Goal: Check status: Check status

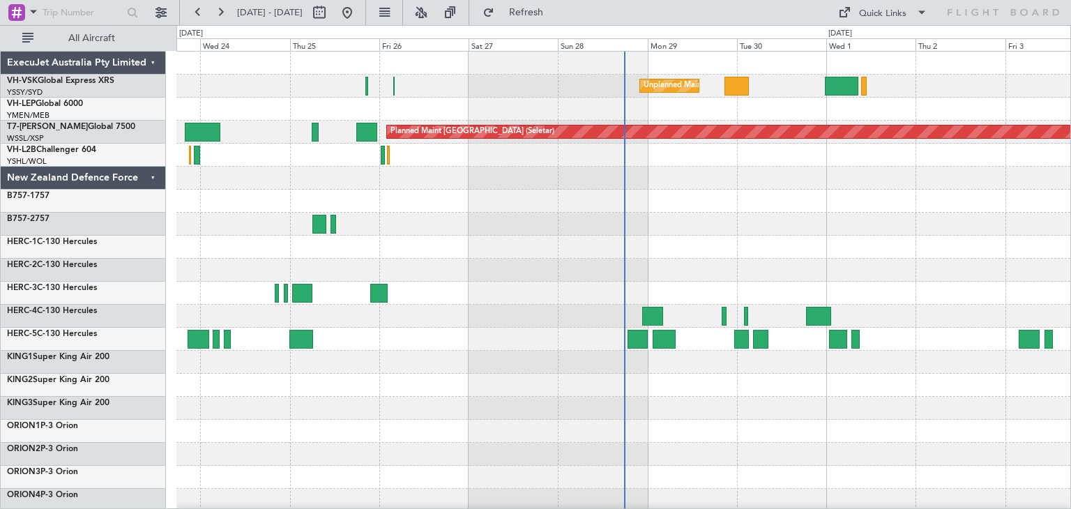
click at [152, 62] on div "ExecuJet Australia Pty Limited" at bounding box center [83, 63] width 165 height 23
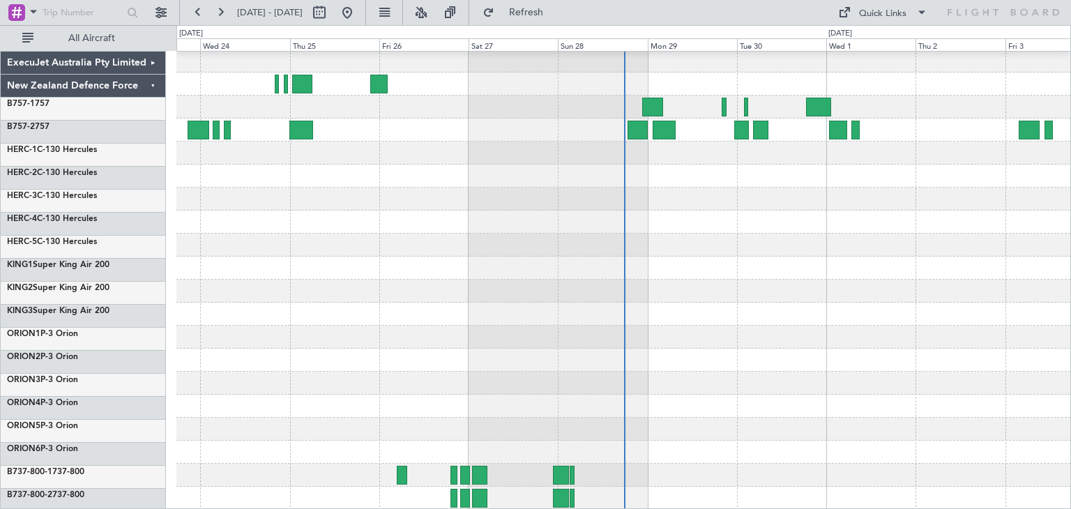
scroll to position [117, 0]
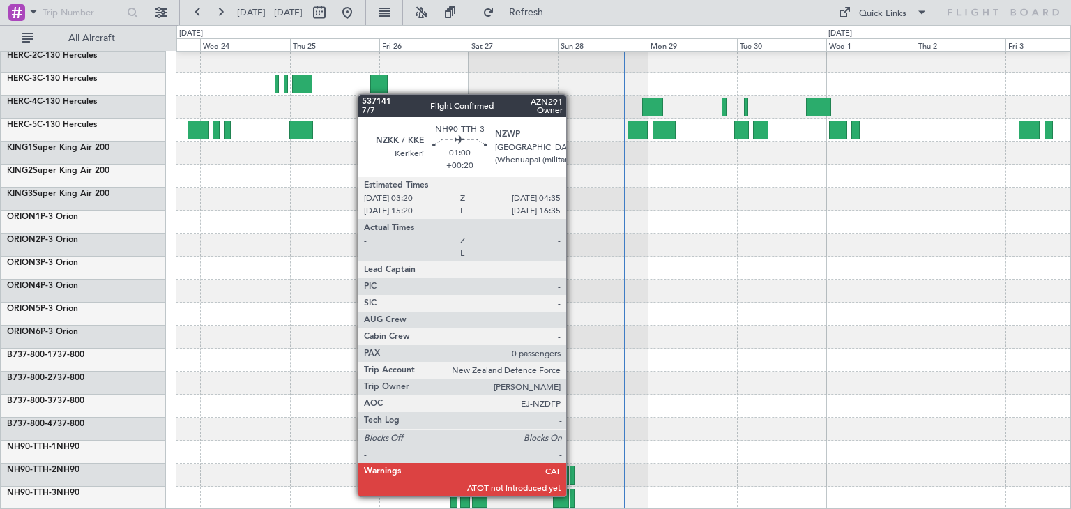
click at [572, 496] on div at bounding box center [572, 498] width 5 height 19
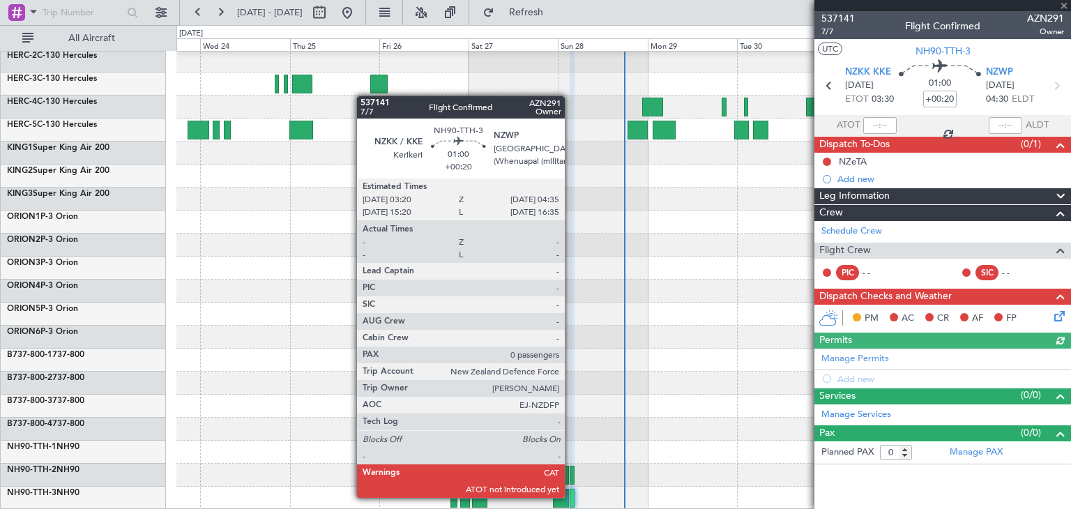
click at [571, 498] on div at bounding box center [572, 498] width 5 height 19
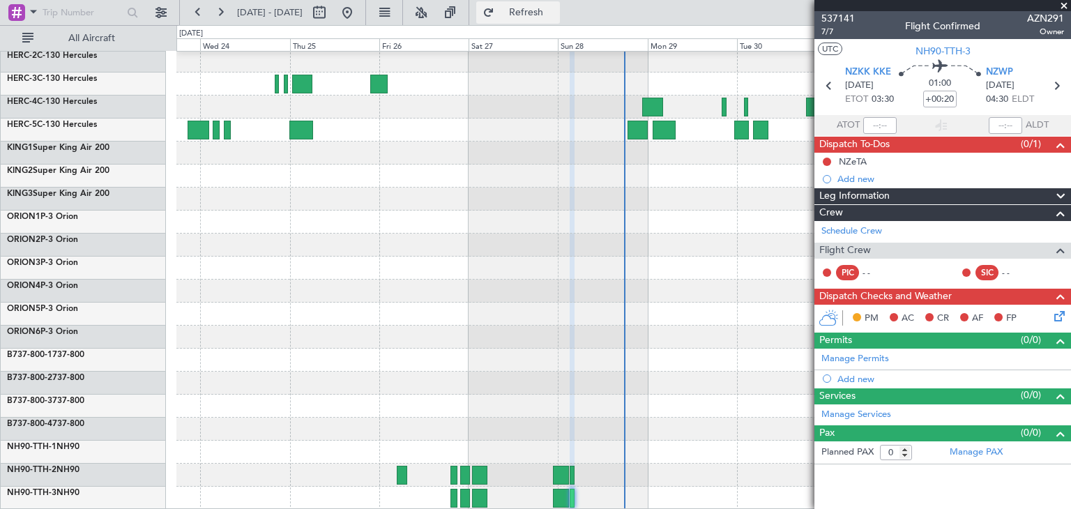
click at [556, 12] on span "Refresh" at bounding box center [526, 13] width 59 height 10
click at [727, 393] on div at bounding box center [623, 221] width 894 height 575
click at [1063, 2] on span at bounding box center [1064, 6] width 14 height 13
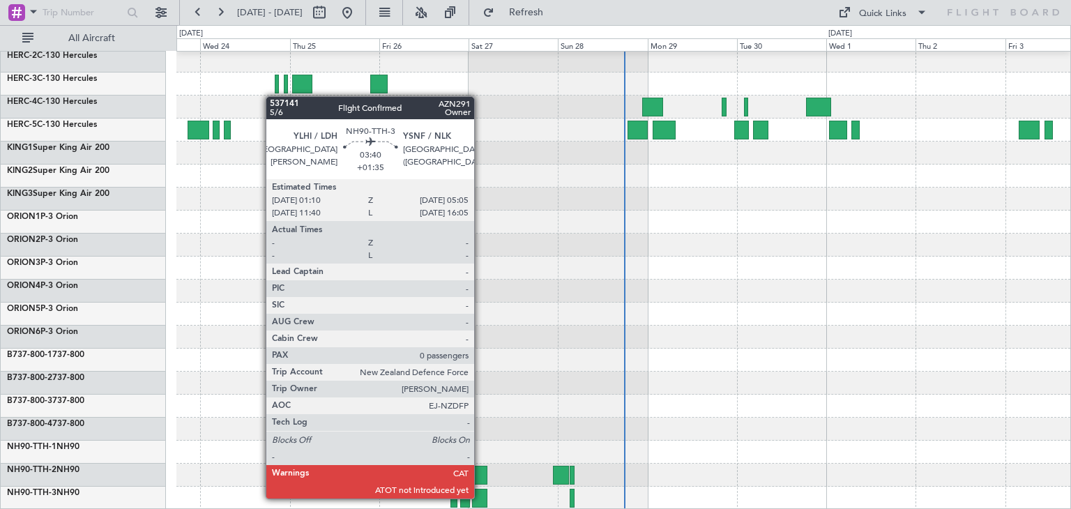
click at [480, 497] on div at bounding box center [479, 498] width 15 height 19
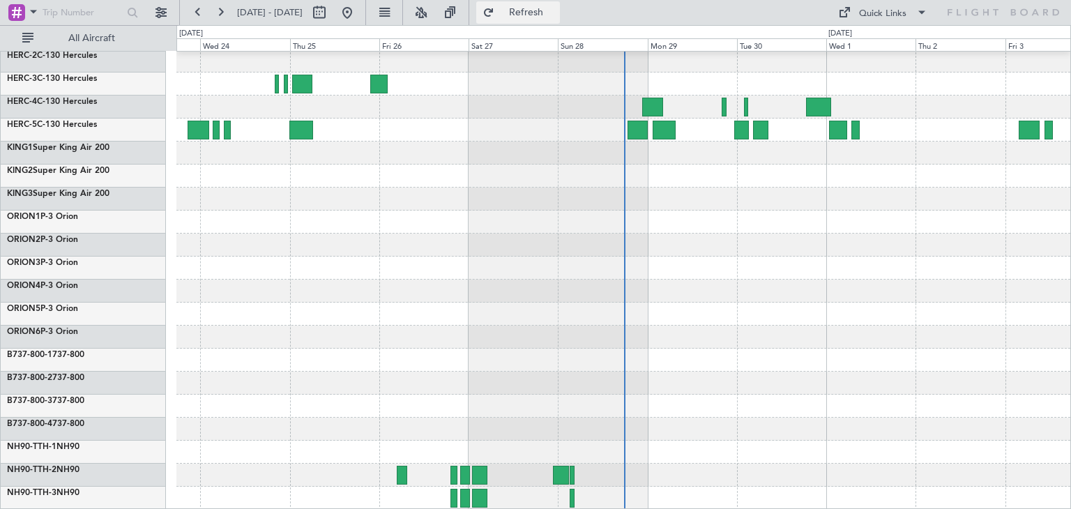
click at [556, 8] on span "Refresh" at bounding box center [526, 13] width 59 height 10
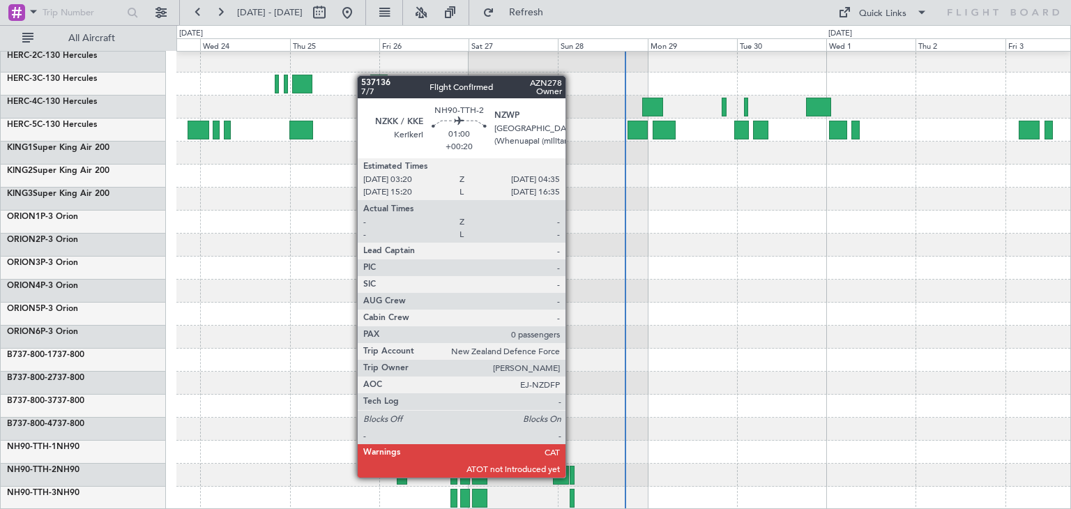
click at [572, 478] on div at bounding box center [572, 475] width 5 height 19
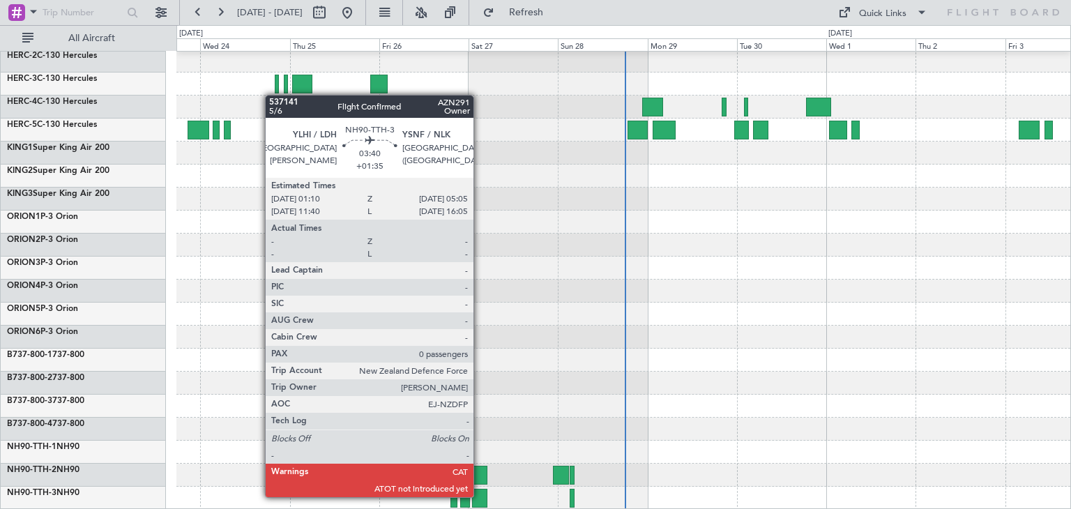
click at [480, 496] on div at bounding box center [479, 498] width 15 height 19
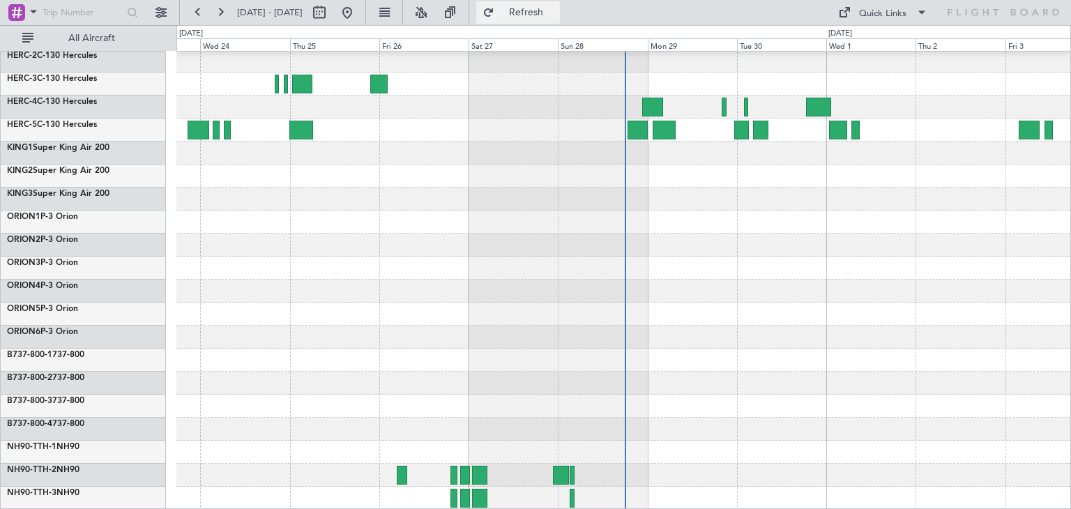
click at [556, 15] on span "Refresh" at bounding box center [526, 13] width 59 height 10
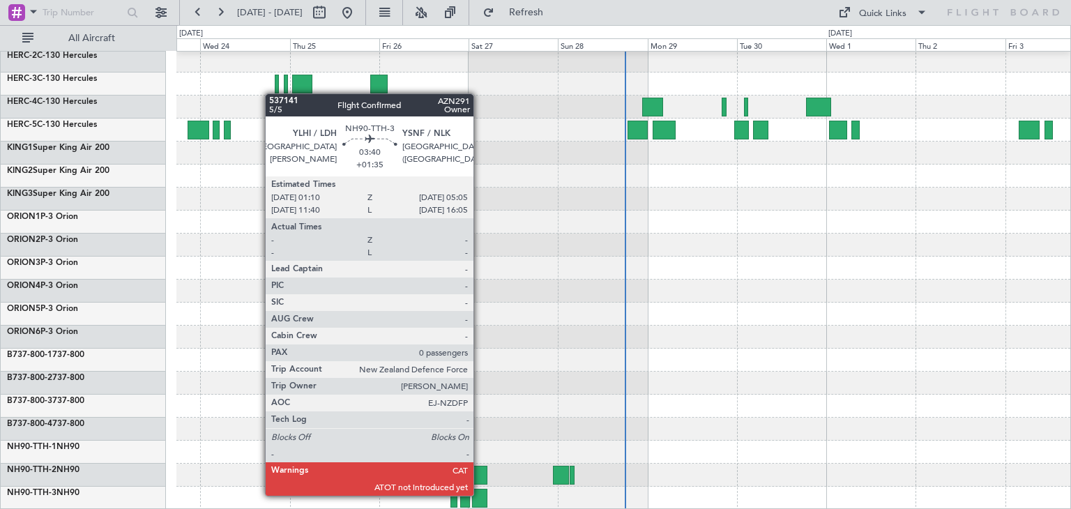
click at [480, 494] on div at bounding box center [479, 498] width 15 height 19
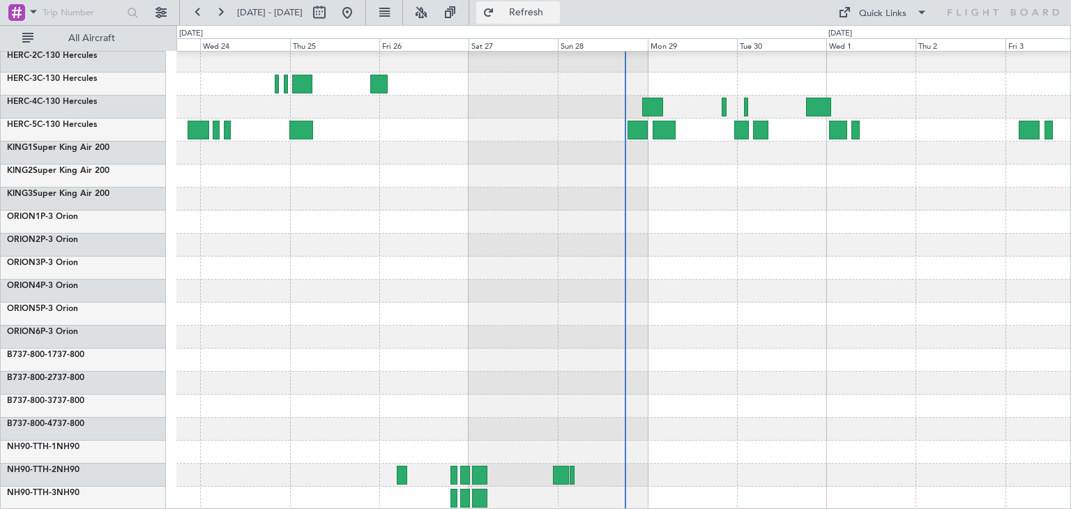
click at [560, 4] on button "Refresh" at bounding box center [518, 12] width 84 height 22
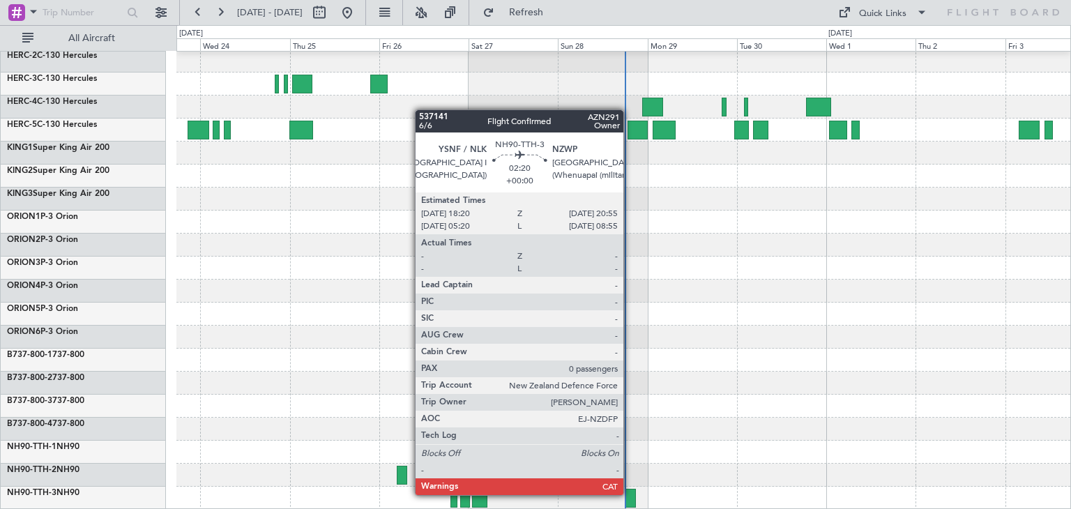
click at [629, 495] on div at bounding box center [630, 498] width 10 height 19
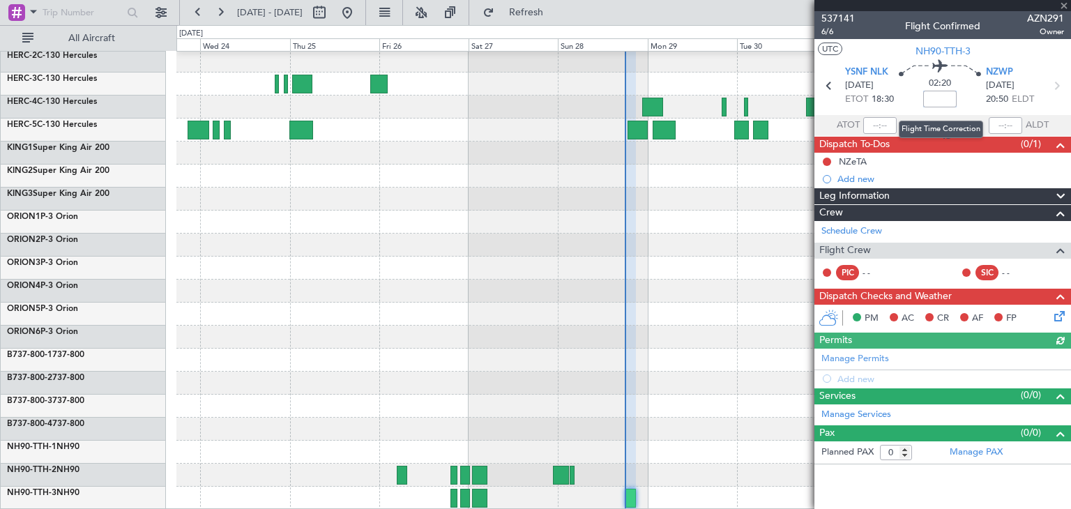
click at [937, 96] on input at bounding box center [939, 99] width 33 height 17
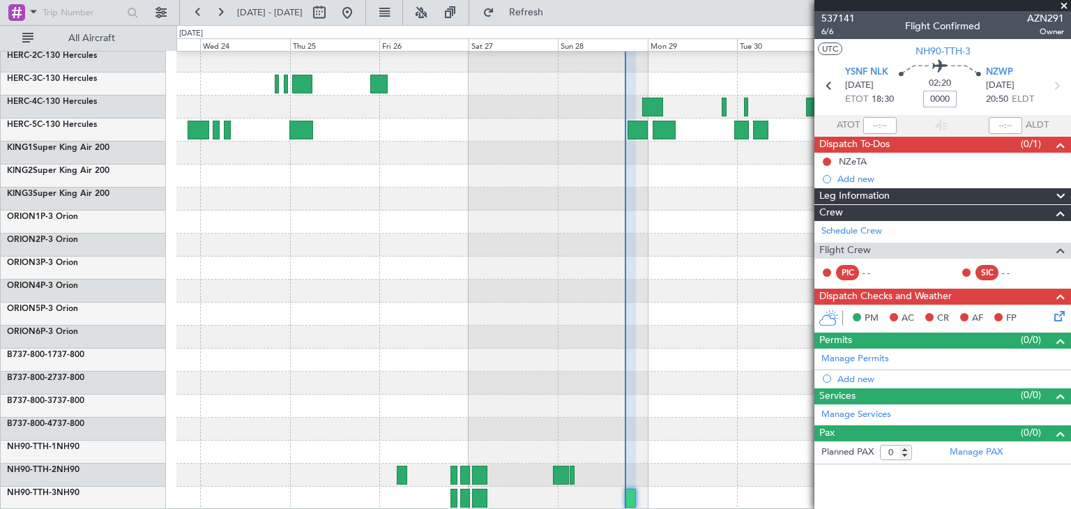
type input "+00:00"
drag, startPoint x: 924, startPoint y: 102, endPoint x: 954, endPoint y: 99, distance: 30.1
click at [954, 99] on input "+00:00" at bounding box center [939, 99] width 33 height 17
type input "+01:50"
drag, startPoint x: 927, startPoint y: 99, endPoint x: 965, endPoint y: 96, distance: 38.4
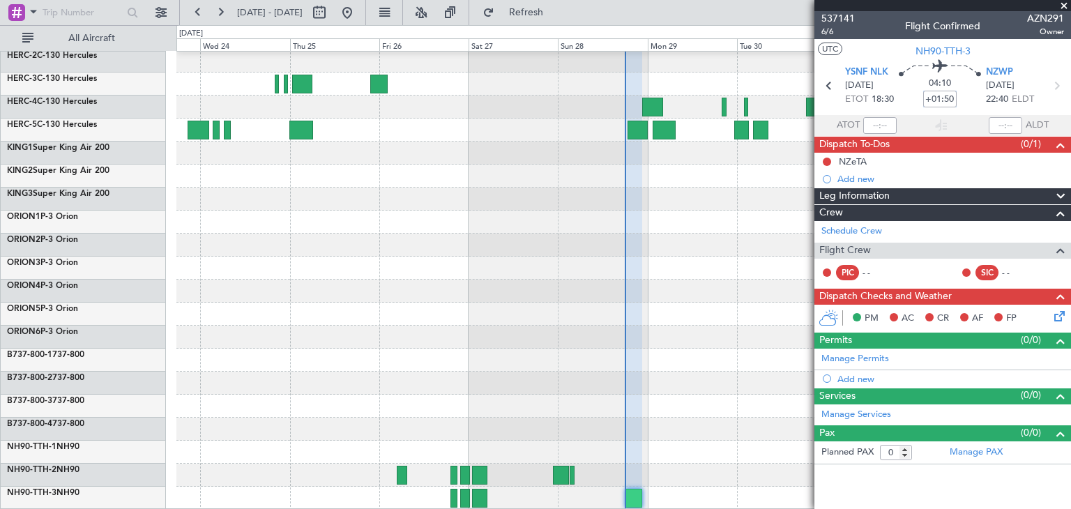
click at [965, 96] on div "04:10 +01:50" at bounding box center [940, 86] width 92 height 52
type input "+00:20"
drag, startPoint x: 926, startPoint y: 100, endPoint x: 962, endPoint y: 96, distance: 36.6
click at [962, 96] on div "02:40 +00:20" at bounding box center [940, 86] width 92 height 52
type input "+00:00"
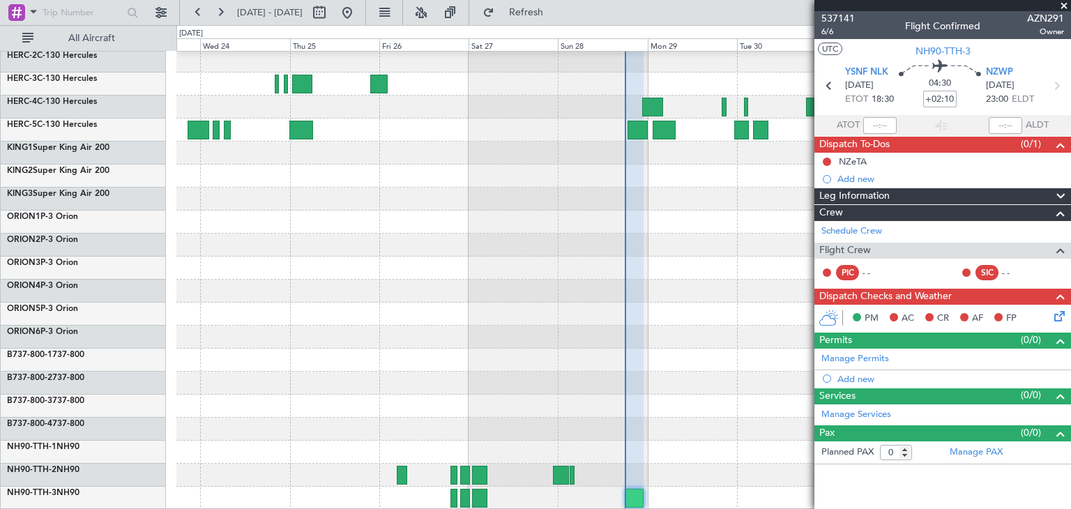
type input "+02:10"
click at [1064, 6] on span at bounding box center [1064, 6] width 14 height 13
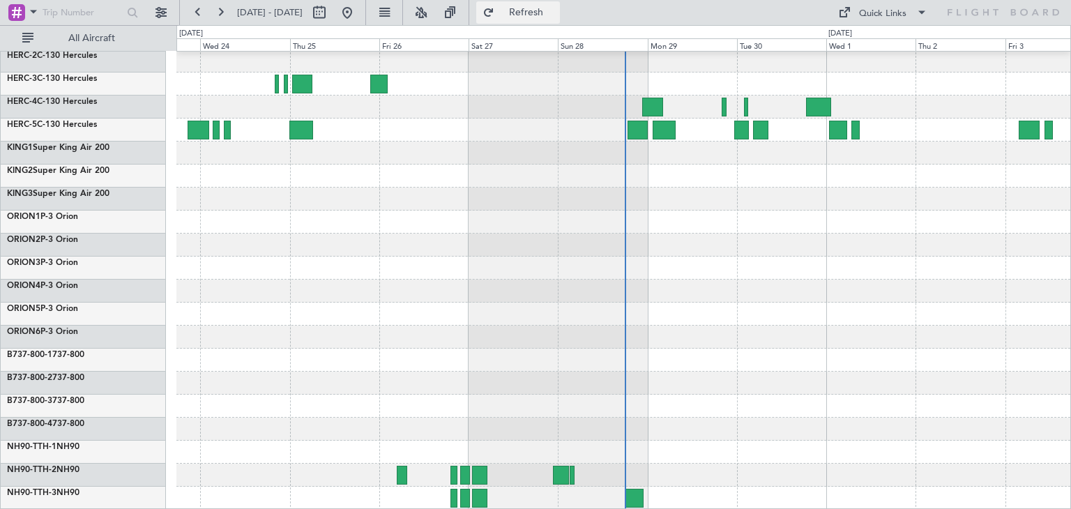
click at [556, 15] on span "Refresh" at bounding box center [526, 13] width 59 height 10
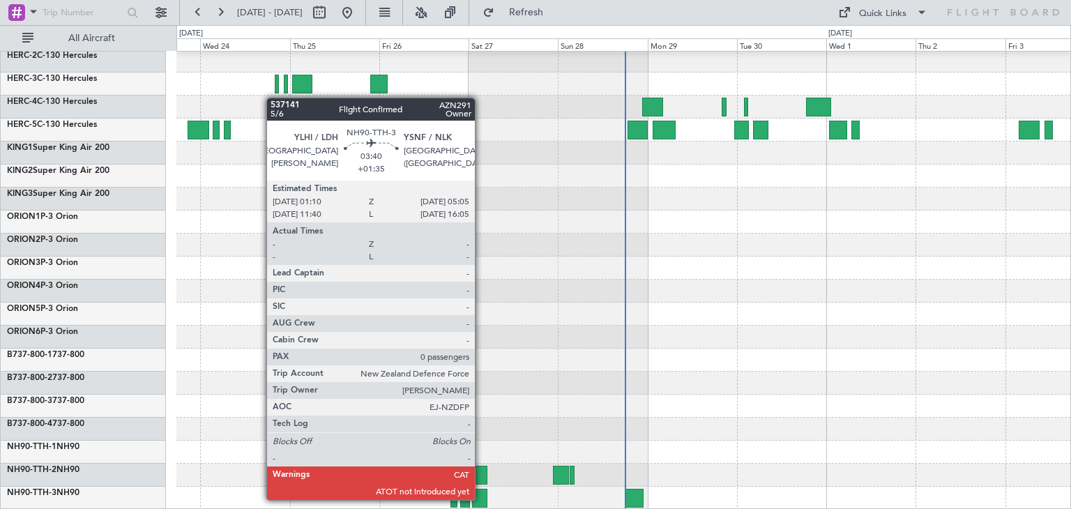
click at [481, 498] on div at bounding box center [479, 498] width 15 height 19
